Goal: Task Accomplishment & Management: Use online tool/utility

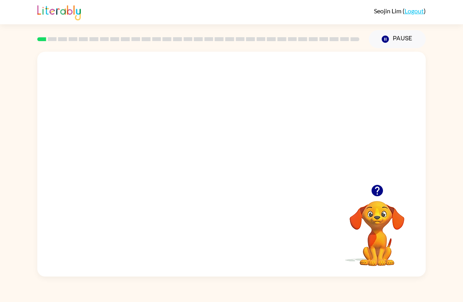
click at [221, 120] on video "Your browser must support playing .mp4 files to use Literably. Please try using…" at bounding box center [231, 118] width 388 height 133
click at [257, 153] on video "Your browser must support playing .mp4 files to use Literably. Please try using…" at bounding box center [231, 118] width 388 height 133
click at [283, 120] on video "Your browser must support playing .mp4 files to use Literably. Please try using…" at bounding box center [231, 118] width 388 height 133
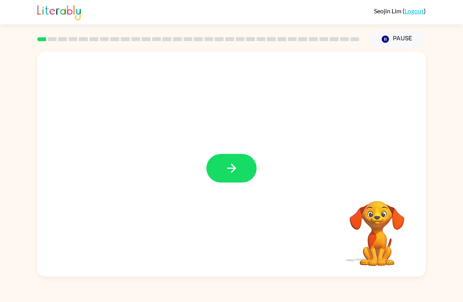
click at [240, 171] on button "button" at bounding box center [231, 168] width 50 height 29
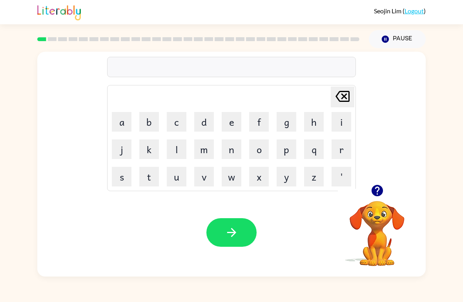
click at [232, 180] on button "w" at bounding box center [232, 177] width 20 height 20
click at [229, 181] on button "w" at bounding box center [232, 177] width 20 height 20
click at [338, 96] on icon "[PERSON_NAME] last character input" at bounding box center [342, 96] width 19 height 19
click at [391, 223] on video "Your browser must support playing .mp4 files to use Literably. Please try using…" at bounding box center [377, 228] width 78 height 78
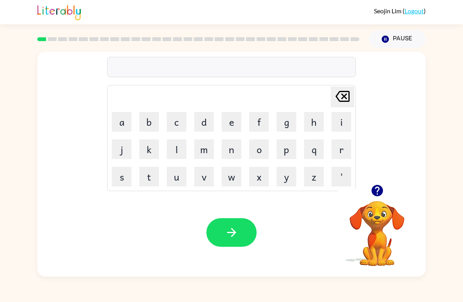
click at [382, 192] on icon "button" at bounding box center [376, 190] width 11 height 11
click at [377, 184] on button "button" at bounding box center [377, 191] width 20 height 20
click at [382, 188] on icon "button" at bounding box center [377, 191] width 14 height 14
click at [150, 123] on button "b" at bounding box center [149, 122] width 20 height 20
click at [260, 145] on button "o" at bounding box center [259, 150] width 20 height 20
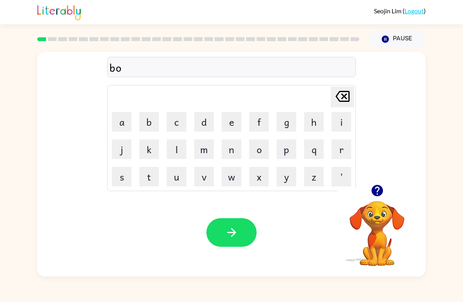
click at [230, 121] on button "e" at bounding box center [232, 122] width 20 height 20
click at [347, 90] on icon "[PERSON_NAME] last character input" at bounding box center [342, 96] width 19 height 19
click at [204, 126] on button "d" at bounding box center [204, 122] width 20 height 20
click at [234, 120] on button "e" at bounding box center [232, 122] width 20 height 20
click at [349, 152] on button "r" at bounding box center [341, 150] width 20 height 20
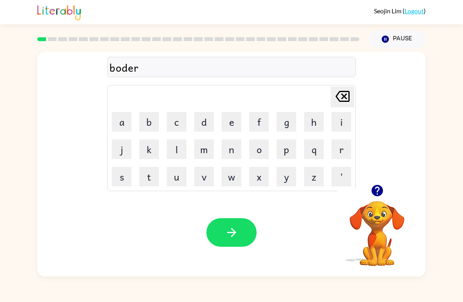
click at [231, 232] on icon "button" at bounding box center [232, 233] width 14 height 14
click at [178, 124] on button "c" at bounding box center [177, 122] width 20 height 20
click at [260, 151] on button "o" at bounding box center [259, 150] width 20 height 20
click at [179, 178] on button "u" at bounding box center [177, 177] width 20 height 20
click at [240, 146] on button "n" at bounding box center [232, 150] width 20 height 20
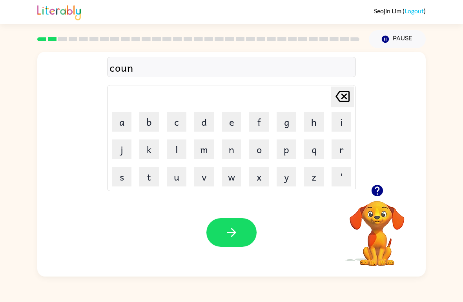
click at [149, 179] on button "t" at bounding box center [149, 177] width 20 height 20
click at [238, 233] on button "button" at bounding box center [231, 232] width 50 height 29
click at [178, 145] on button "l" at bounding box center [177, 150] width 20 height 20
click at [260, 151] on button "o" at bounding box center [259, 150] width 20 height 20
click at [181, 123] on button "c" at bounding box center [177, 122] width 20 height 20
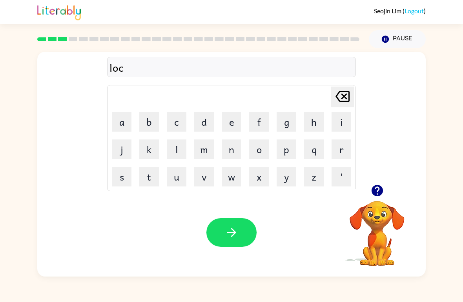
click at [127, 119] on button "a" at bounding box center [122, 122] width 20 height 20
click at [156, 179] on button "t" at bounding box center [149, 177] width 20 height 20
click at [228, 109] on td "e" at bounding box center [231, 122] width 27 height 27
click at [230, 120] on button "e" at bounding box center [232, 122] width 20 height 20
click at [226, 228] on icon "button" at bounding box center [232, 233] width 14 height 14
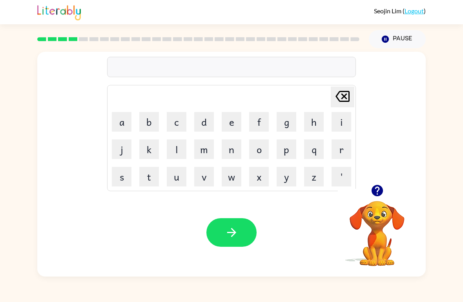
click at [156, 167] on button "t" at bounding box center [149, 177] width 20 height 20
click at [241, 169] on button "w" at bounding box center [232, 177] width 20 height 20
click at [336, 113] on button "i" at bounding box center [341, 122] width 20 height 20
click at [230, 149] on button "n" at bounding box center [232, 150] width 20 height 20
click at [227, 228] on icon "button" at bounding box center [232, 233] width 14 height 14
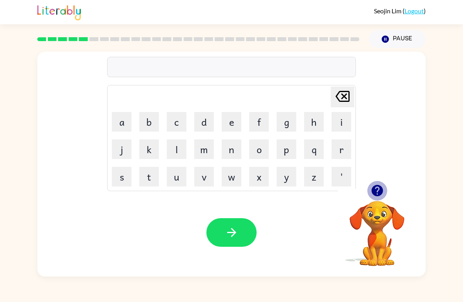
click at [381, 189] on icon "button" at bounding box center [376, 190] width 11 height 11
click at [241, 141] on button "n" at bounding box center [232, 150] width 20 height 20
click at [233, 119] on button "e" at bounding box center [232, 122] width 20 height 20
click at [343, 143] on button "r" at bounding box center [341, 150] width 20 height 20
click at [178, 149] on button "l" at bounding box center [177, 150] width 20 height 20
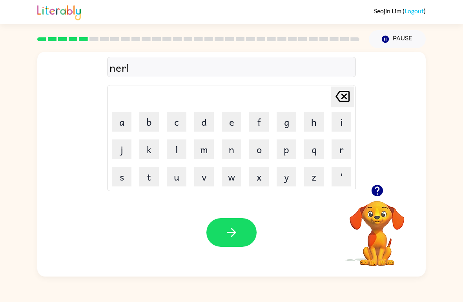
click at [285, 182] on button "y" at bounding box center [286, 177] width 20 height 20
click at [237, 229] on icon "button" at bounding box center [232, 233] width 14 height 14
click at [369, 190] on button "button" at bounding box center [377, 191] width 20 height 20
click at [158, 124] on button "b" at bounding box center [149, 122] width 20 height 20
click at [234, 124] on button "e" at bounding box center [232, 122] width 20 height 20
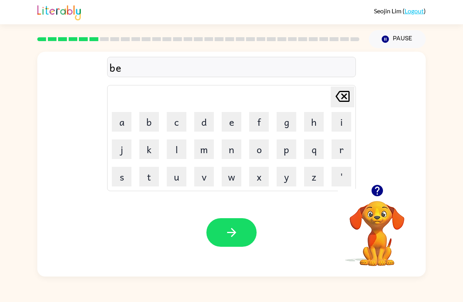
click at [312, 124] on button "h" at bounding box center [314, 122] width 20 height 20
click at [120, 122] on button "a" at bounding box center [122, 122] width 20 height 20
click at [338, 96] on icon "[PERSON_NAME] last character input" at bounding box center [342, 96] width 19 height 19
click at [339, 122] on button "i" at bounding box center [341, 122] width 20 height 20
click at [233, 148] on button "n" at bounding box center [232, 150] width 20 height 20
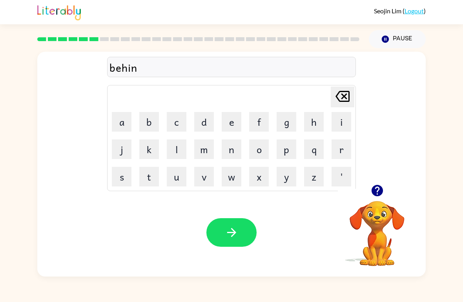
click at [228, 125] on button "e" at bounding box center [232, 122] width 20 height 20
click at [339, 96] on icon "[PERSON_NAME] last character input" at bounding box center [342, 96] width 19 height 19
click at [338, 96] on icon "[PERSON_NAME] last character input" at bounding box center [342, 96] width 19 height 19
click at [340, 93] on icon "[PERSON_NAME] last character input" at bounding box center [342, 96] width 19 height 19
click at [339, 93] on icon at bounding box center [342, 96] width 14 height 11
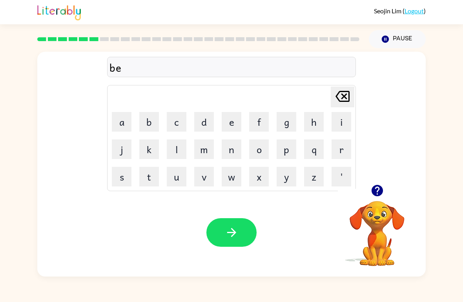
click at [339, 94] on icon "[PERSON_NAME] last character input" at bounding box center [342, 96] width 19 height 19
click at [340, 96] on icon "[PERSON_NAME] last character input" at bounding box center [342, 96] width 19 height 19
click at [147, 118] on button "b" at bounding box center [149, 122] width 20 height 20
click at [229, 127] on button "e" at bounding box center [232, 122] width 20 height 20
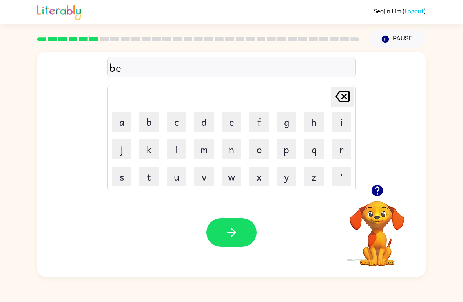
click at [229, 127] on button "e" at bounding box center [232, 122] width 20 height 20
click at [348, 96] on icon at bounding box center [342, 96] width 14 height 11
click at [312, 118] on button "h" at bounding box center [314, 122] width 20 height 20
click at [342, 126] on button "i" at bounding box center [341, 122] width 20 height 20
click at [236, 146] on button "n" at bounding box center [232, 150] width 20 height 20
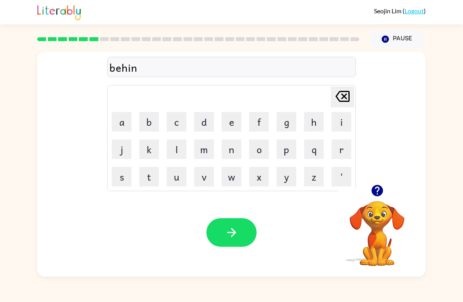
click at [209, 115] on button "d" at bounding box center [204, 122] width 20 height 20
click at [229, 221] on button "button" at bounding box center [231, 232] width 50 height 29
click at [146, 176] on button "t" at bounding box center [149, 177] width 20 height 20
click at [340, 147] on button "r" at bounding box center [341, 150] width 20 height 20
click at [340, 121] on button "i" at bounding box center [341, 122] width 20 height 20
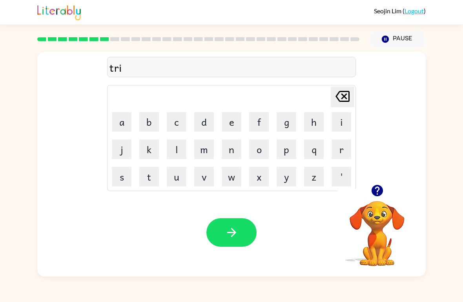
click at [288, 149] on button "p" at bounding box center [286, 150] width 20 height 20
click at [180, 151] on button "l" at bounding box center [177, 150] width 20 height 20
click at [235, 119] on button "e" at bounding box center [232, 122] width 20 height 20
click at [234, 227] on icon "button" at bounding box center [232, 233] width 14 height 14
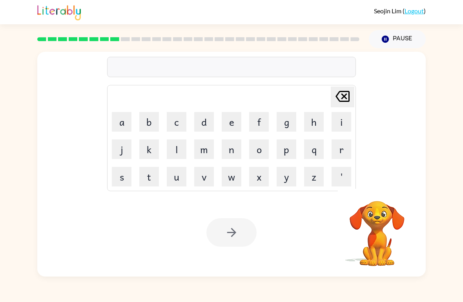
click at [201, 141] on button "m" at bounding box center [204, 150] width 20 height 20
click at [240, 120] on button "e" at bounding box center [232, 122] width 20 height 20
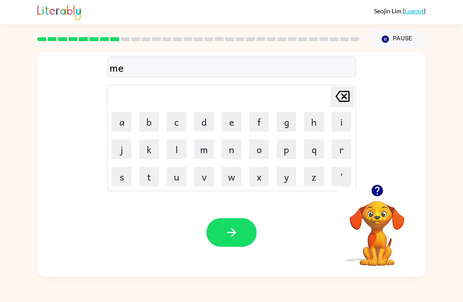
click at [342, 150] on button "r" at bounding box center [341, 150] width 20 height 20
click at [338, 121] on button "i" at bounding box center [341, 122] width 20 height 20
click at [175, 119] on button "c" at bounding box center [177, 122] width 20 height 20
click at [116, 126] on button "a" at bounding box center [122, 122] width 20 height 20
click at [173, 152] on button "l" at bounding box center [177, 150] width 20 height 20
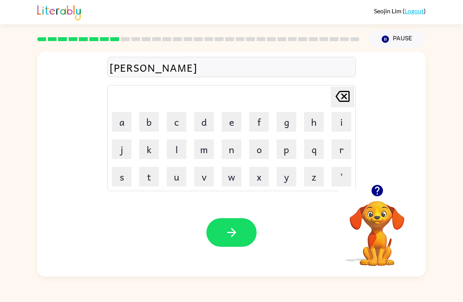
click at [227, 216] on div "Your browser must support playing .mp4 files to use Literably. Please try using…" at bounding box center [231, 233] width 388 height 88
click at [231, 247] on button "button" at bounding box center [231, 232] width 50 height 29
click at [231, 247] on div at bounding box center [231, 232] width 50 height 29
click at [221, 245] on div at bounding box center [231, 232] width 50 height 29
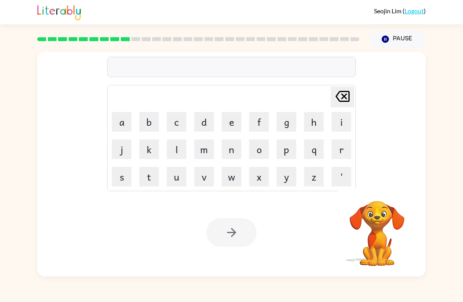
click at [215, 253] on div "Your browser must support playing .mp4 files to use Literably. Please try using…" at bounding box center [231, 233] width 388 height 88
click at [315, 230] on div "Your browser must support playing .mp4 files to use Literably. Please try using…" at bounding box center [231, 233] width 388 height 88
click at [320, 244] on div "Your browser must support playing .mp4 files to use Literably. Please try using…" at bounding box center [231, 233] width 388 height 88
click at [240, 144] on button "n" at bounding box center [232, 150] width 20 height 20
click at [336, 121] on button "i" at bounding box center [341, 122] width 20 height 20
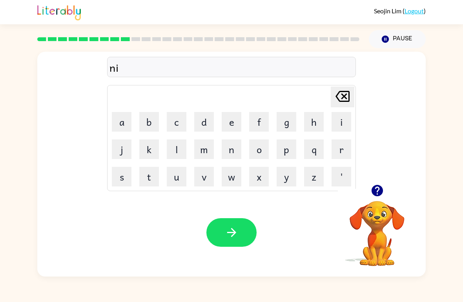
click at [206, 147] on button "m" at bounding box center [204, 150] width 20 height 20
click at [155, 126] on button "b" at bounding box center [149, 122] width 20 height 20
click at [174, 153] on button "l" at bounding box center [177, 150] width 20 height 20
click at [234, 120] on button "e" at bounding box center [232, 122] width 20 height 20
click at [227, 233] on icon "button" at bounding box center [232, 233] width 14 height 14
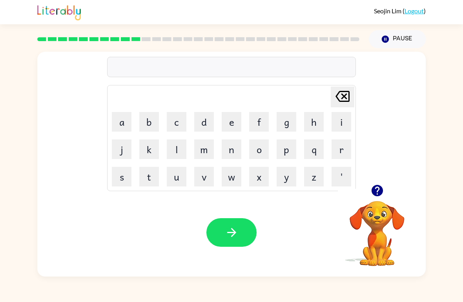
click at [179, 178] on button "u" at bounding box center [177, 177] width 20 height 20
click at [228, 148] on button "n" at bounding box center [232, 150] width 20 height 20
click at [262, 120] on button "f" at bounding box center [259, 122] width 20 height 20
click at [262, 148] on button "o" at bounding box center [259, 150] width 20 height 20
click at [176, 151] on button "l" at bounding box center [177, 150] width 20 height 20
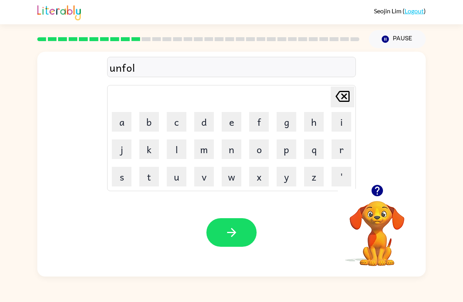
click at [204, 118] on button "d" at bounding box center [204, 122] width 20 height 20
click at [229, 231] on icon "button" at bounding box center [232, 233] width 14 height 14
click at [373, 186] on icon "button" at bounding box center [377, 191] width 14 height 14
click at [208, 178] on button "v" at bounding box center [204, 177] width 20 height 20
click at [262, 142] on button "o" at bounding box center [259, 150] width 20 height 20
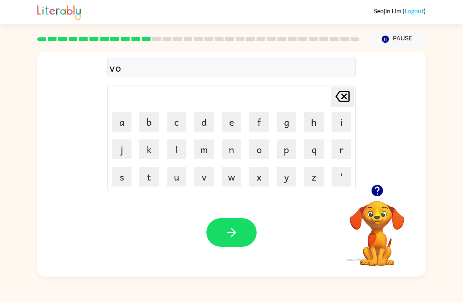
click at [152, 180] on button "t" at bounding box center [149, 177] width 20 height 20
click at [231, 120] on button "e" at bounding box center [232, 122] width 20 height 20
click at [218, 215] on div "Your browser must support playing .mp4 files to use Literably. Please try using…" at bounding box center [231, 233] width 388 height 88
click at [241, 213] on div "Your browser must support playing .mp4 files to use Literably. Please try using…" at bounding box center [231, 233] width 388 height 88
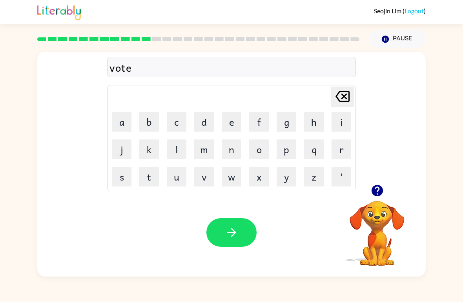
click at [235, 227] on icon "button" at bounding box center [232, 233] width 14 height 14
click at [13, 51] on div "[PERSON_NAME] last character input a b c d e f g h i j k l m n o p q r s t u v …" at bounding box center [231, 162] width 463 height 229
click at [373, 193] on icon "button" at bounding box center [376, 190] width 11 height 11
click at [155, 119] on button "b" at bounding box center [149, 122] width 20 height 20
click at [241, 124] on button "e" at bounding box center [232, 122] width 20 height 20
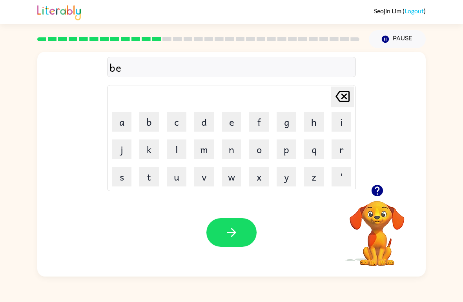
click at [208, 126] on button "d" at bounding box center [204, 122] width 20 height 20
click at [267, 200] on div "Your browser must support playing .mp4 files to use Literably. Please try using…" at bounding box center [231, 233] width 388 height 88
click at [152, 174] on button "t" at bounding box center [149, 177] width 20 height 20
click at [344, 117] on button "i" at bounding box center [341, 122] width 20 height 20
click at [202, 146] on button "m" at bounding box center [204, 150] width 20 height 20
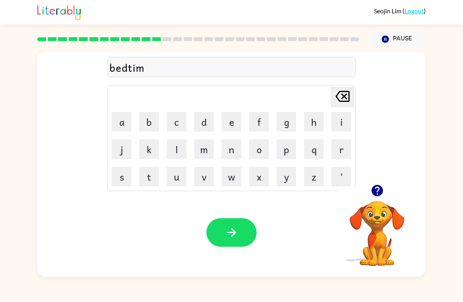
click at [231, 123] on button "e" at bounding box center [232, 122] width 20 height 20
click at [228, 231] on icon "button" at bounding box center [232, 233] width 14 height 14
click at [228, 231] on div at bounding box center [231, 232] width 50 height 29
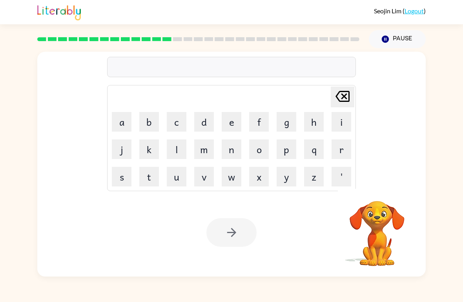
click at [264, 123] on button "f" at bounding box center [259, 122] width 20 height 20
click at [345, 123] on button "i" at bounding box center [341, 122] width 20 height 20
click at [228, 149] on button "n" at bounding box center [232, 150] width 20 height 20
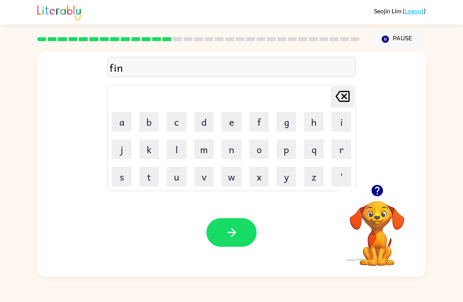
click at [234, 148] on button "n" at bounding box center [232, 150] width 20 height 20
click at [233, 121] on button "e" at bounding box center [232, 122] width 20 height 20
click at [122, 176] on button "s" at bounding box center [122, 177] width 20 height 20
click at [121, 176] on button "s" at bounding box center [122, 177] width 20 height 20
click at [339, 103] on icon "[PERSON_NAME] last character input" at bounding box center [342, 96] width 19 height 19
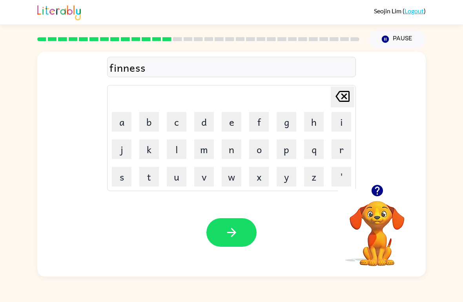
click at [339, 103] on icon "[PERSON_NAME] last character input" at bounding box center [342, 96] width 19 height 19
click at [342, 97] on icon "[PERSON_NAME] last character input" at bounding box center [342, 96] width 19 height 19
click at [344, 92] on icon at bounding box center [342, 96] width 14 height 11
click at [229, 122] on button "e" at bounding box center [232, 122] width 20 height 20
click at [127, 179] on button "s" at bounding box center [122, 177] width 20 height 20
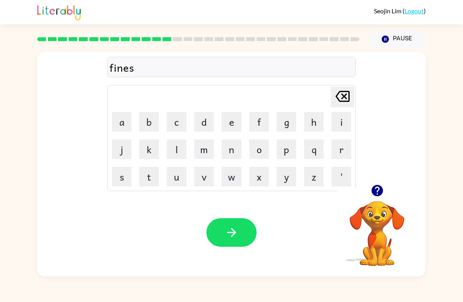
click at [127, 176] on button "s" at bounding box center [122, 177] width 20 height 20
click at [242, 227] on button "button" at bounding box center [231, 232] width 50 height 29
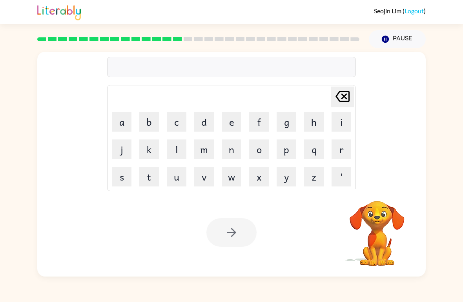
click at [208, 118] on button "d" at bounding box center [204, 122] width 20 height 20
click at [175, 151] on button "l" at bounding box center [177, 150] width 20 height 20
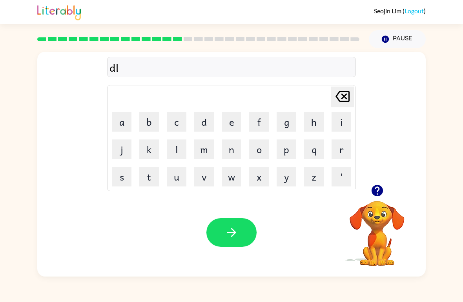
click at [236, 123] on button "e" at bounding box center [232, 122] width 20 height 20
click at [345, 96] on icon at bounding box center [342, 96] width 14 height 11
click at [177, 151] on button "l" at bounding box center [177, 150] width 20 height 20
click at [126, 122] on button "a" at bounding box center [122, 122] width 20 height 20
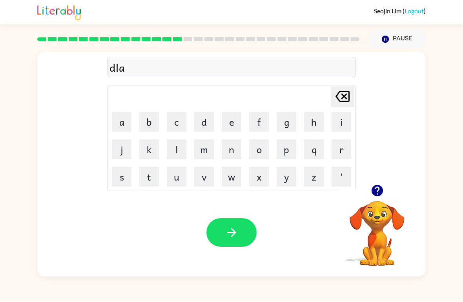
click at [295, 178] on button "y" at bounding box center [286, 177] width 20 height 20
click at [231, 125] on button "e" at bounding box center [232, 122] width 20 height 20
click at [238, 230] on button "button" at bounding box center [231, 232] width 50 height 29
click at [238, 230] on div at bounding box center [231, 232] width 50 height 29
click at [153, 177] on button "t" at bounding box center [149, 177] width 20 height 20
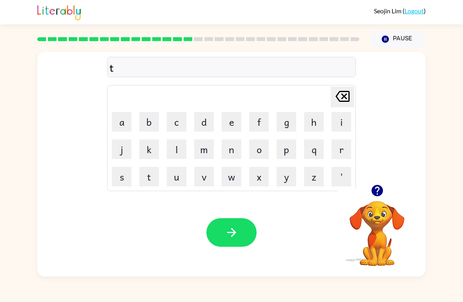
click at [174, 176] on button "u" at bounding box center [177, 177] width 20 height 20
click at [233, 153] on button "n" at bounding box center [232, 150] width 20 height 20
click at [336, 95] on icon "[PERSON_NAME] last character input" at bounding box center [342, 96] width 19 height 19
click at [333, 149] on button "r" at bounding box center [341, 150] width 20 height 20
click at [229, 151] on button "n" at bounding box center [232, 150] width 20 height 20
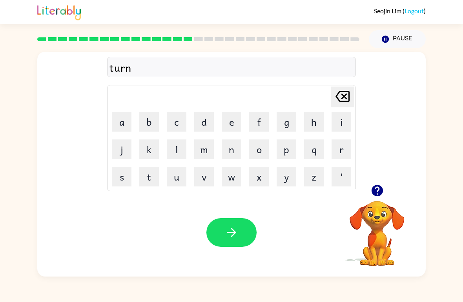
click at [239, 238] on button "button" at bounding box center [231, 232] width 50 height 29
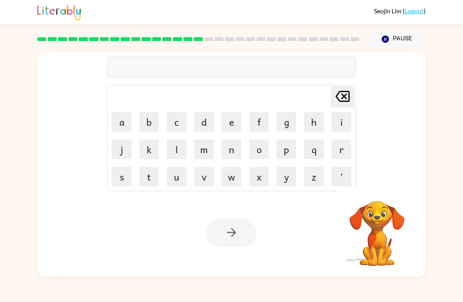
click at [122, 177] on button "s" at bounding box center [122, 177] width 20 height 20
click at [235, 126] on button "e" at bounding box center [232, 122] width 20 height 20
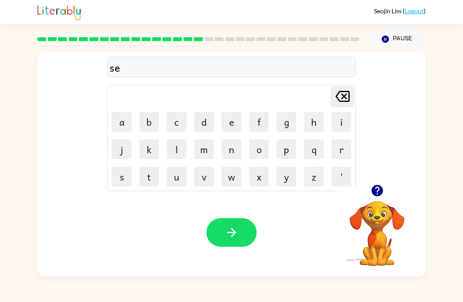
click at [151, 176] on button "t" at bounding box center [149, 177] width 20 height 20
click at [225, 236] on icon "button" at bounding box center [232, 233] width 14 height 14
click at [383, 194] on icon "button" at bounding box center [377, 191] width 14 height 14
click at [141, 113] on button "b" at bounding box center [149, 122] width 20 height 20
click at [340, 151] on button "r" at bounding box center [341, 150] width 20 height 20
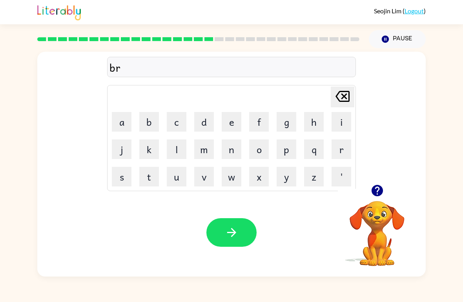
click at [343, 124] on button "i" at bounding box center [341, 122] width 20 height 20
click at [379, 193] on icon "button" at bounding box center [376, 190] width 11 height 11
click at [236, 150] on button "n" at bounding box center [232, 150] width 20 height 20
click at [339, 127] on button "i" at bounding box center [341, 122] width 20 height 20
click at [235, 147] on button "n" at bounding box center [232, 150] width 20 height 20
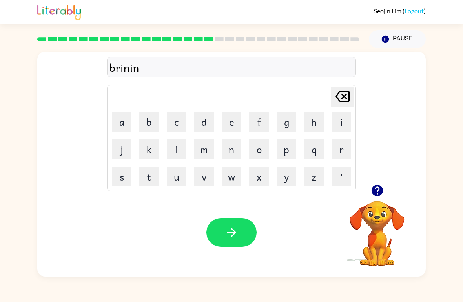
click at [279, 119] on button "g" at bounding box center [286, 122] width 20 height 20
click at [222, 230] on button "button" at bounding box center [231, 232] width 50 height 29
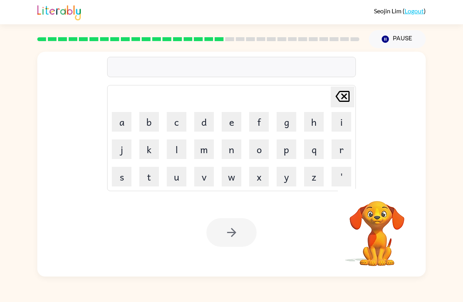
click at [284, 153] on button "p" at bounding box center [286, 150] width 20 height 20
click at [184, 152] on button "l" at bounding box center [177, 150] width 20 height 20
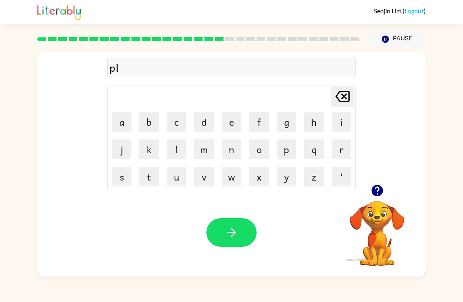
click at [122, 179] on button "s" at bounding box center [122, 177] width 20 height 20
click at [341, 97] on icon "[PERSON_NAME] last character input" at bounding box center [342, 96] width 19 height 19
click at [125, 122] on button "a" at bounding box center [122, 122] width 20 height 20
click at [120, 181] on button "s" at bounding box center [122, 177] width 20 height 20
click at [151, 179] on button "t" at bounding box center [149, 177] width 20 height 20
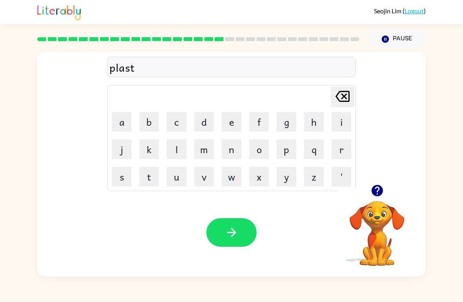
click at [347, 121] on button "i" at bounding box center [341, 122] width 20 height 20
click at [157, 153] on button "k" at bounding box center [149, 150] width 20 height 20
click at [235, 238] on icon "button" at bounding box center [232, 233] width 14 height 14
click at [456, 81] on div "[PERSON_NAME] last character input a b c d e f g h i j k l m n o p q r s t u v …" at bounding box center [231, 162] width 463 height 229
click at [154, 158] on button "k" at bounding box center [149, 150] width 20 height 20
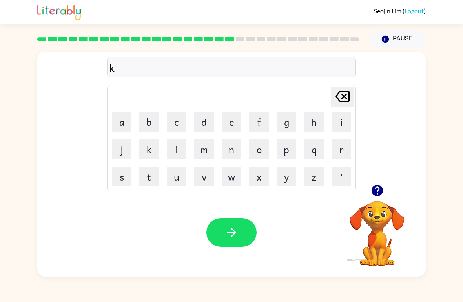
click at [183, 159] on button "l" at bounding box center [177, 150] width 20 height 20
click at [238, 145] on button "n" at bounding box center [232, 150] width 20 height 20
click at [262, 140] on button "o" at bounding box center [259, 150] width 20 height 20
click at [262, 146] on button "o" at bounding box center [259, 150] width 20 height 20
click at [343, 93] on icon "[PERSON_NAME] last character input" at bounding box center [342, 96] width 19 height 19
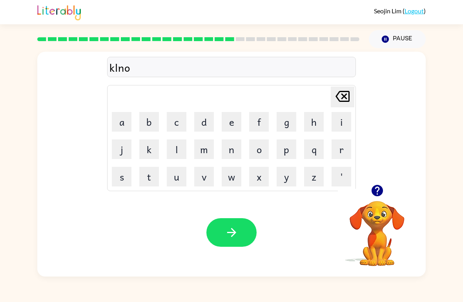
click at [351, 93] on icon "[PERSON_NAME] last character input" at bounding box center [342, 96] width 19 height 19
click at [351, 92] on icon "[PERSON_NAME] last character input" at bounding box center [342, 96] width 19 height 19
click at [353, 88] on button "[PERSON_NAME] last character input" at bounding box center [343, 97] width 24 height 21
click at [360, 85] on div "k Delete Delete last character input a b c d e f g h i j k l m n o p q r s t u …" at bounding box center [231, 118] width 388 height 133
click at [345, 89] on icon "[PERSON_NAME] last character input" at bounding box center [342, 96] width 19 height 19
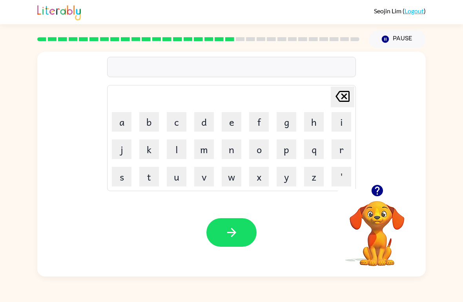
click at [386, 131] on div "[PERSON_NAME] last character input a b c d e f g h i j k l m n o p q r s t u v …" at bounding box center [231, 118] width 388 height 133
click at [33, 40] on div at bounding box center [198, 38] width 331 height 27
click at [403, 35] on button "Pause Pause" at bounding box center [397, 39] width 57 height 18
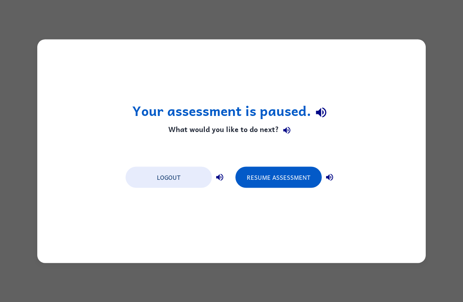
click at [357, 192] on div "Your assessment is paused. What would you like to do next? Logout Resume Assess…" at bounding box center [231, 151] width 388 height 224
click at [367, 171] on div "Your assessment is paused. What would you like to do next? Logout Resume Assess…" at bounding box center [231, 151] width 388 height 224
click at [395, 181] on div "Your assessment is paused. What would you like to do next? Logout Resume Assess…" at bounding box center [231, 151] width 388 height 224
click at [282, 175] on button "Resume Assessment" at bounding box center [278, 177] width 86 height 21
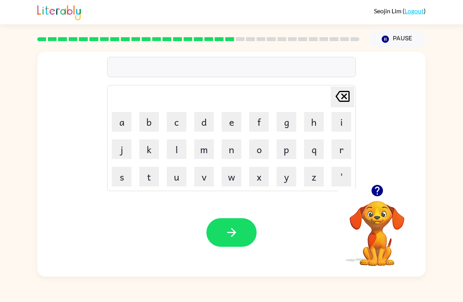
click at [378, 191] on icon "button" at bounding box center [377, 191] width 14 height 14
click at [208, 126] on button "d" at bounding box center [204, 122] width 20 height 20
click at [343, 118] on button "i" at bounding box center [341, 122] width 20 height 20
click at [126, 178] on button "s" at bounding box center [122, 177] width 20 height 20
click at [285, 146] on button "p" at bounding box center [286, 150] width 20 height 20
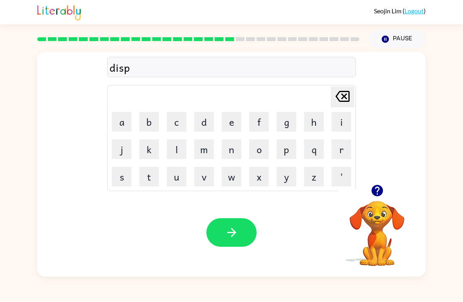
click at [178, 145] on button "l" at bounding box center [177, 150] width 20 height 20
click at [120, 123] on button "a" at bounding box center [122, 122] width 20 height 20
click at [286, 178] on button "y" at bounding box center [286, 177] width 20 height 20
click at [235, 227] on icon "button" at bounding box center [232, 233] width 14 height 14
click at [385, 180] on div "[PERSON_NAME] last character input a b c d e f g h i j k l m n o p q r s t u v …" at bounding box center [231, 118] width 388 height 133
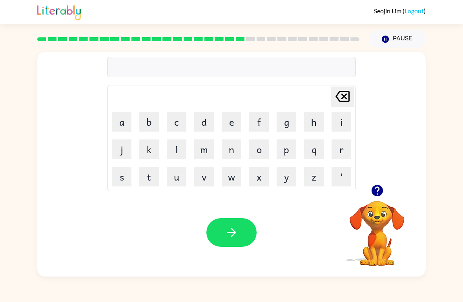
click at [385, 180] on div "[PERSON_NAME] last character input a b c d e f g h i j k l m n o p q r s t u v …" at bounding box center [231, 118] width 388 height 133
click at [381, 189] on icon "button" at bounding box center [376, 190] width 11 height 11
click at [201, 127] on button "d" at bounding box center [204, 122] width 20 height 20
click at [182, 174] on button "u" at bounding box center [177, 177] width 20 height 20
click at [116, 172] on button "s" at bounding box center [122, 177] width 20 height 20
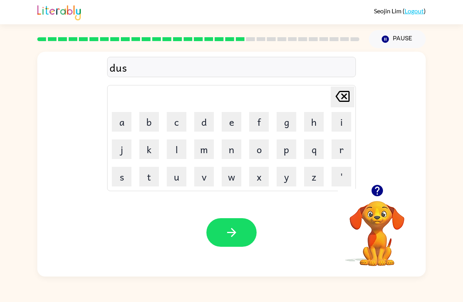
click at [154, 178] on button "t" at bounding box center [149, 177] width 20 height 20
click at [373, 185] on icon "button" at bounding box center [377, 191] width 14 height 14
click at [232, 119] on button "e" at bounding box center [232, 122] width 20 height 20
click at [206, 121] on button "d" at bounding box center [204, 122] width 20 height 20
click at [221, 231] on button "button" at bounding box center [231, 232] width 50 height 29
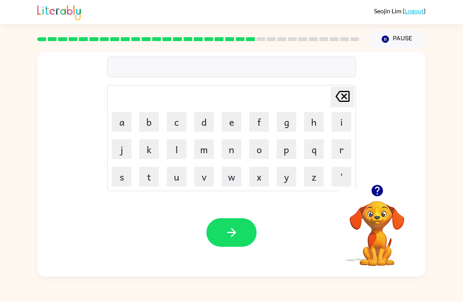
click at [372, 193] on icon "button" at bounding box center [376, 190] width 11 height 11
click at [184, 119] on button "c" at bounding box center [177, 122] width 20 height 20
click at [237, 124] on button "e" at bounding box center [232, 122] width 20 height 20
click at [226, 153] on button "n" at bounding box center [232, 150] width 20 height 20
click at [145, 181] on button "t" at bounding box center [149, 177] width 20 height 20
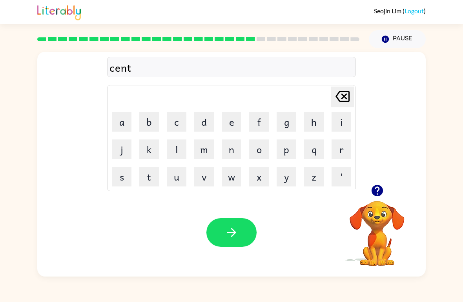
click at [259, 144] on button "o" at bounding box center [259, 150] width 20 height 20
click at [282, 147] on button "p" at bounding box center [286, 150] width 20 height 20
click at [279, 170] on button "y" at bounding box center [286, 177] width 20 height 20
click at [228, 227] on icon "button" at bounding box center [232, 233] width 14 height 14
click at [371, 199] on button "button" at bounding box center [377, 191] width 20 height 20
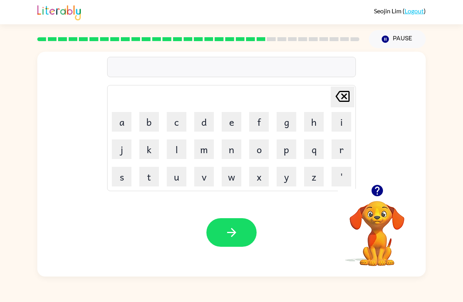
click at [339, 149] on button "r" at bounding box center [341, 150] width 20 height 20
click at [117, 130] on button "a" at bounding box center [122, 122] width 20 height 20
click at [342, 118] on button "i" at bounding box center [341, 122] width 20 height 20
click at [230, 156] on button "n" at bounding box center [232, 150] width 20 height 20
click at [177, 125] on button "c" at bounding box center [177, 122] width 20 height 20
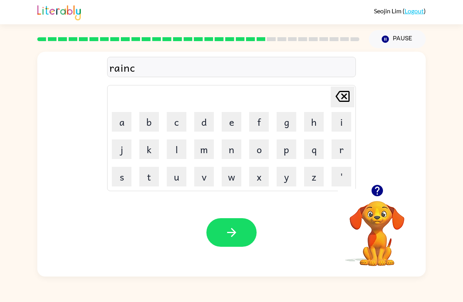
click at [109, 130] on td "a" at bounding box center [121, 122] width 27 height 27
click at [118, 129] on button "a" at bounding box center [122, 122] width 20 height 20
click at [253, 151] on button "o" at bounding box center [259, 150] width 20 height 20
click at [338, 100] on icon at bounding box center [342, 96] width 14 height 11
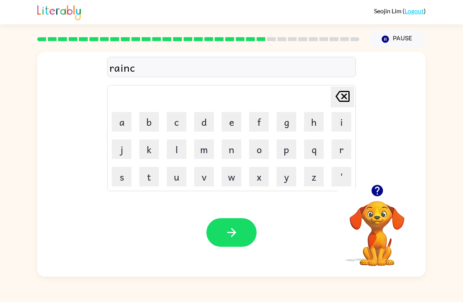
click at [261, 151] on button "o" at bounding box center [259, 150] width 20 height 20
click at [113, 124] on button "a" at bounding box center [122, 122] width 20 height 20
click at [154, 176] on button "t" at bounding box center [149, 177] width 20 height 20
click at [228, 236] on icon "button" at bounding box center [232, 233] width 14 height 14
click at [374, 180] on div "[PERSON_NAME] last character input a b c d e f g h i j k l m n o p q r s t u v …" at bounding box center [231, 118] width 388 height 133
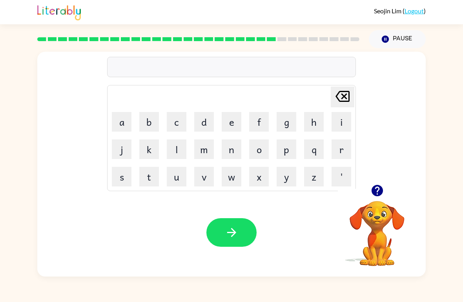
click at [377, 185] on icon "button" at bounding box center [376, 190] width 11 height 11
click at [207, 159] on button "m" at bounding box center [204, 150] width 20 height 20
click at [121, 124] on button "a" at bounding box center [122, 122] width 20 height 20
click at [152, 149] on button "k" at bounding box center [149, 150] width 20 height 20
click at [236, 124] on button "e" at bounding box center [232, 122] width 20 height 20
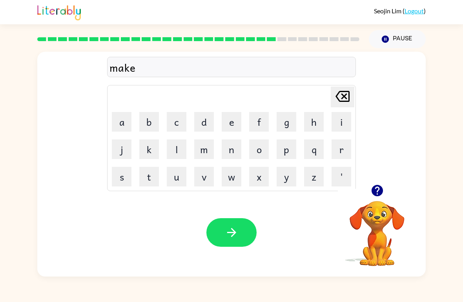
click at [338, 151] on button "r" at bounding box center [341, 150] width 20 height 20
click at [224, 221] on button "button" at bounding box center [231, 232] width 50 height 29
click at [7, 240] on div "[PERSON_NAME] last character input a b c d e f g h i j k l m n o p q r s t u v …" at bounding box center [231, 162] width 463 height 229
click at [384, 196] on button "button" at bounding box center [377, 191] width 20 height 20
click at [376, 189] on icon "button" at bounding box center [376, 190] width 11 height 11
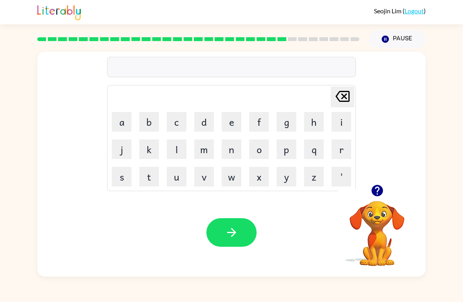
click at [383, 191] on icon "button" at bounding box center [377, 191] width 14 height 14
click at [374, 232] on video "Your browser must support playing .mp4 files to use Literably. Please try using…" at bounding box center [377, 228] width 78 height 78
click at [381, 191] on icon "button" at bounding box center [376, 190] width 11 height 11
click at [117, 127] on button "a" at bounding box center [122, 122] width 20 height 20
click at [204, 180] on button "v" at bounding box center [204, 177] width 20 height 20
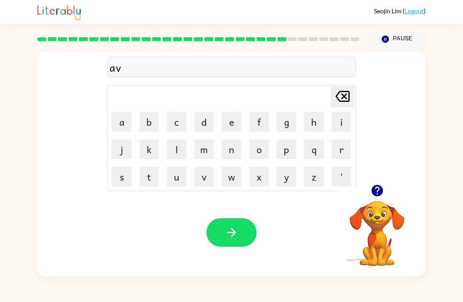
click at [117, 124] on button "a" at bounding box center [122, 122] width 20 height 20
click at [233, 152] on button "n" at bounding box center [232, 150] width 20 height 20
click at [119, 177] on button "s" at bounding box center [122, 177] width 20 height 20
click at [341, 122] on button "i" at bounding box center [341, 122] width 20 height 20
click at [236, 149] on button "n" at bounding box center [232, 150] width 20 height 20
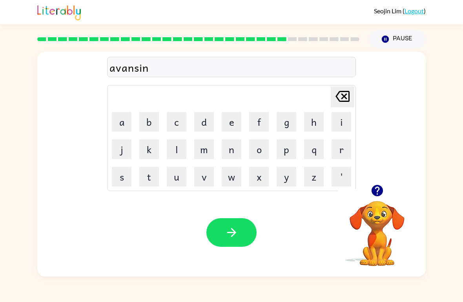
click at [291, 125] on button "g" at bounding box center [286, 122] width 20 height 20
click at [340, 104] on icon "[PERSON_NAME] last character input" at bounding box center [342, 96] width 19 height 19
click at [347, 99] on icon "[PERSON_NAME] last character input" at bounding box center [342, 96] width 19 height 19
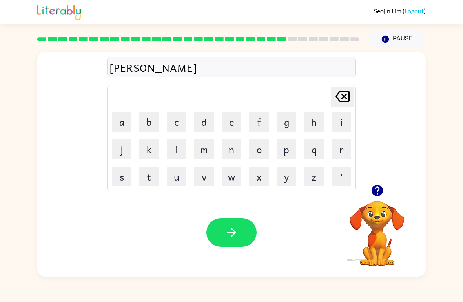
click at [349, 100] on icon at bounding box center [342, 96] width 14 height 11
click at [353, 100] on button "[PERSON_NAME] last character input" at bounding box center [343, 97] width 24 height 21
click at [354, 102] on td "[PERSON_NAME] last character input" at bounding box center [231, 97] width 246 height 22
click at [154, 176] on button "t" at bounding box center [149, 177] width 20 height 20
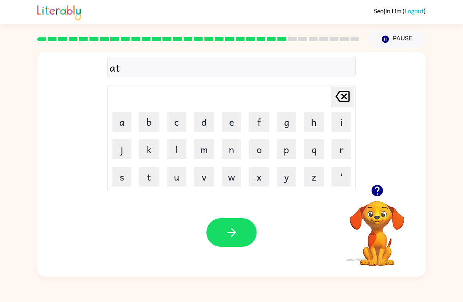
click at [218, 173] on table "[PERSON_NAME] last character input a b c d e f g h i j k l m n o p q r s t u v …" at bounding box center [231, 137] width 248 height 105
click at [204, 181] on button "v" at bounding box center [204, 177] width 20 height 20
click at [122, 124] on button "a" at bounding box center [122, 122] width 20 height 20
click at [232, 149] on button "n" at bounding box center [232, 150] width 20 height 20
click at [122, 182] on button "s" at bounding box center [122, 177] width 20 height 20
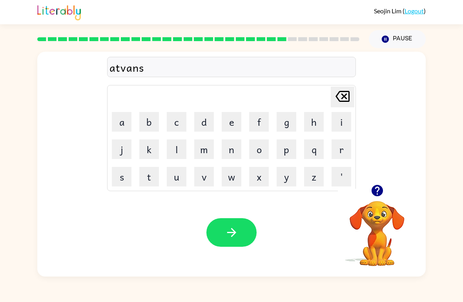
click at [341, 124] on button "i" at bounding box center [341, 122] width 20 height 20
click at [229, 150] on button "n" at bounding box center [232, 150] width 20 height 20
click at [285, 126] on button "g" at bounding box center [286, 122] width 20 height 20
click at [244, 227] on button "button" at bounding box center [231, 232] width 50 height 29
click at [375, 187] on icon "button" at bounding box center [376, 190] width 11 height 11
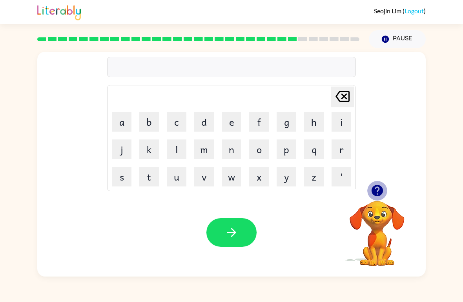
click at [376, 189] on icon "button" at bounding box center [376, 190] width 11 height 11
click at [383, 183] on div at bounding box center [377, 191] width 78 height 20
click at [383, 182] on div at bounding box center [377, 191] width 78 height 20
click at [377, 189] on icon "button" at bounding box center [376, 190] width 11 height 11
click at [280, 125] on button "g" at bounding box center [286, 122] width 20 height 20
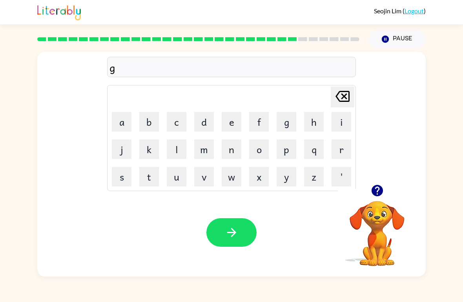
click at [256, 150] on button "o" at bounding box center [259, 150] width 20 height 20
click at [140, 118] on button "b" at bounding box center [149, 122] width 20 height 20
click at [181, 149] on button "l" at bounding box center [177, 150] width 20 height 20
click at [342, 119] on button "i" at bounding box center [341, 122] width 20 height 20
click at [235, 151] on button "n" at bounding box center [232, 150] width 20 height 20
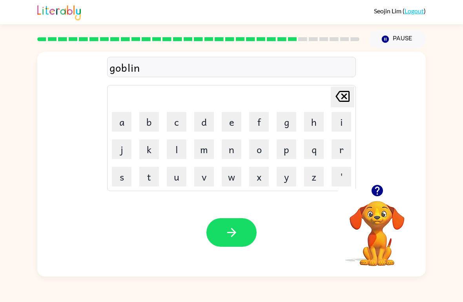
click at [218, 233] on button "button" at bounding box center [231, 232] width 50 height 29
click at [282, 124] on button "g" at bounding box center [286, 122] width 20 height 20
click at [258, 152] on button "o" at bounding box center [259, 150] width 20 height 20
click at [198, 183] on button "v" at bounding box center [204, 177] width 20 height 20
click at [235, 124] on button "e" at bounding box center [232, 122] width 20 height 20
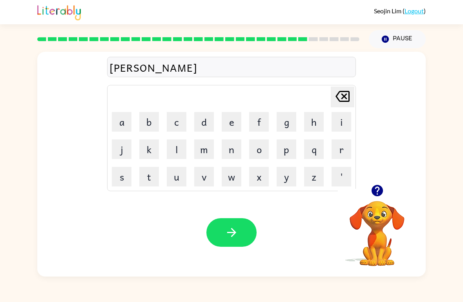
click at [337, 147] on button "r" at bounding box center [341, 150] width 20 height 20
click at [202, 153] on button "m" at bounding box center [204, 150] width 20 height 20
click at [232, 120] on button "e" at bounding box center [232, 122] width 20 height 20
click at [233, 144] on button "n" at bounding box center [232, 150] width 20 height 20
click at [151, 182] on button "t" at bounding box center [149, 177] width 20 height 20
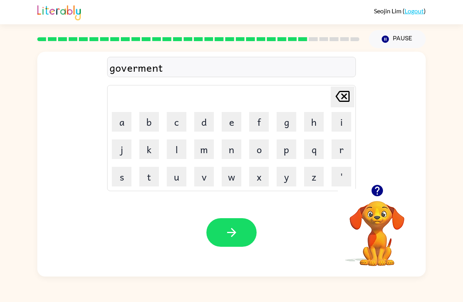
click at [231, 226] on button "button" at bounding box center [231, 232] width 50 height 29
click at [374, 196] on icon "button" at bounding box center [376, 190] width 11 height 11
click at [128, 185] on button "s" at bounding box center [122, 177] width 20 height 20
click at [155, 171] on button "t" at bounding box center [149, 177] width 20 height 20
click at [336, 151] on button "r" at bounding box center [341, 150] width 20 height 20
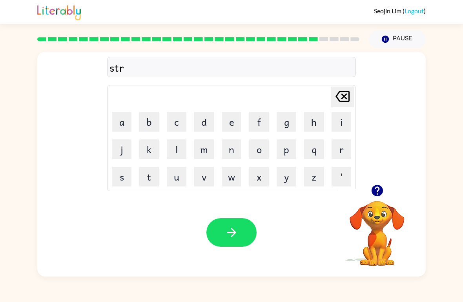
click at [123, 131] on button "a" at bounding box center [122, 122] width 20 height 20
click at [343, 119] on button "i" at bounding box center [341, 122] width 20 height 20
click at [232, 154] on button "n" at bounding box center [232, 150] width 20 height 20
click at [210, 225] on button "button" at bounding box center [231, 232] width 50 height 29
click at [122, 179] on button "s" at bounding box center [122, 177] width 20 height 20
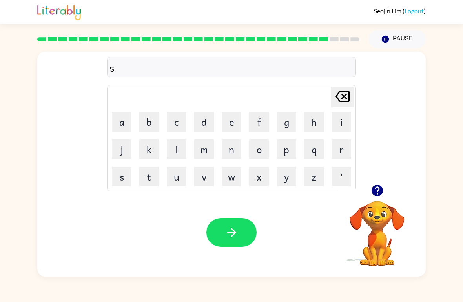
click at [312, 124] on button "h" at bounding box center [314, 122] width 20 height 20
click at [125, 124] on button "a" at bounding box center [122, 122] width 20 height 20
click at [291, 153] on button "p" at bounding box center [286, 150] width 20 height 20
click at [240, 114] on button "e" at bounding box center [232, 122] width 20 height 20
click at [223, 233] on button "button" at bounding box center [231, 232] width 50 height 29
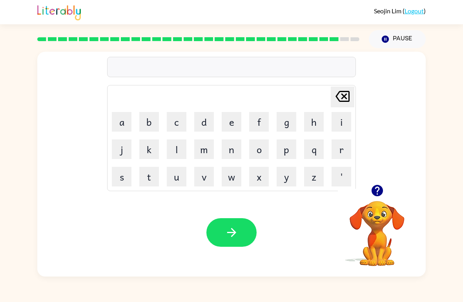
click at [239, 116] on button "e" at bounding box center [232, 122] width 20 height 20
click at [255, 183] on button "x" at bounding box center [259, 177] width 20 height 20
click at [232, 122] on button "e" at bounding box center [232, 122] width 20 height 20
click at [176, 154] on button "l" at bounding box center [177, 150] width 20 height 20
click at [236, 120] on button "e" at bounding box center [232, 122] width 20 height 20
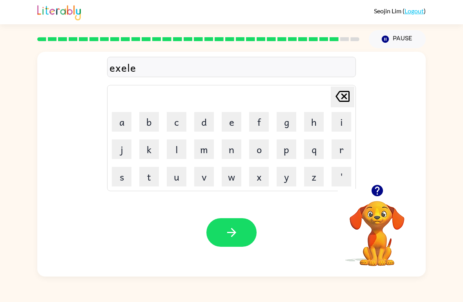
click at [236, 153] on button "n" at bounding box center [232, 150] width 20 height 20
click at [145, 184] on button "t" at bounding box center [149, 177] width 20 height 20
click at [235, 220] on button "button" at bounding box center [231, 232] width 50 height 29
click at [121, 154] on button "j" at bounding box center [122, 150] width 20 height 20
click at [256, 156] on button "o" at bounding box center [259, 150] width 20 height 20
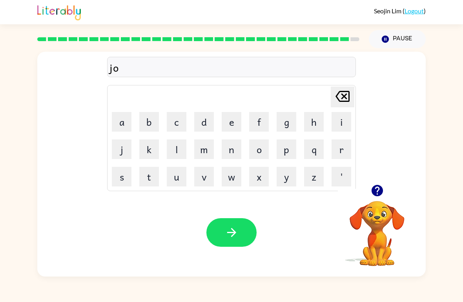
click at [158, 122] on button "b" at bounding box center [149, 122] width 20 height 20
click at [148, 124] on button "b" at bounding box center [149, 122] width 20 height 20
click at [346, 151] on button "r" at bounding box center [341, 150] width 20 height 20
click at [117, 119] on button "a" at bounding box center [122, 122] width 20 height 20
click at [149, 145] on button "k" at bounding box center [149, 150] width 20 height 20
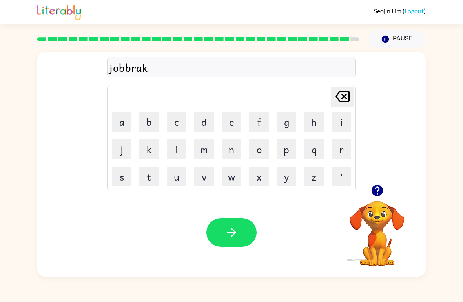
click at [233, 121] on button "e" at bounding box center [232, 122] width 20 height 20
click at [341, 149] on button "r" at bounding box center [341, 150] width 20 height 20
click at [231, 229] on icon "button" at bounding box center [232, 233] width 14 height 14
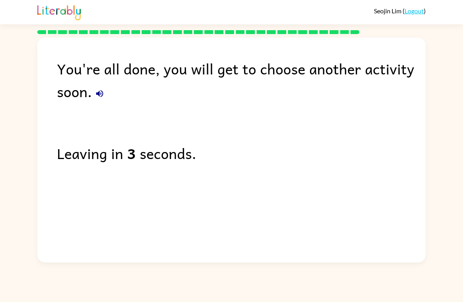
click at [92, 93] on button "button" at bounding box center [100, 94] width 16 height 16
